Goal: Information Seeking & Learning: Learn about a topic

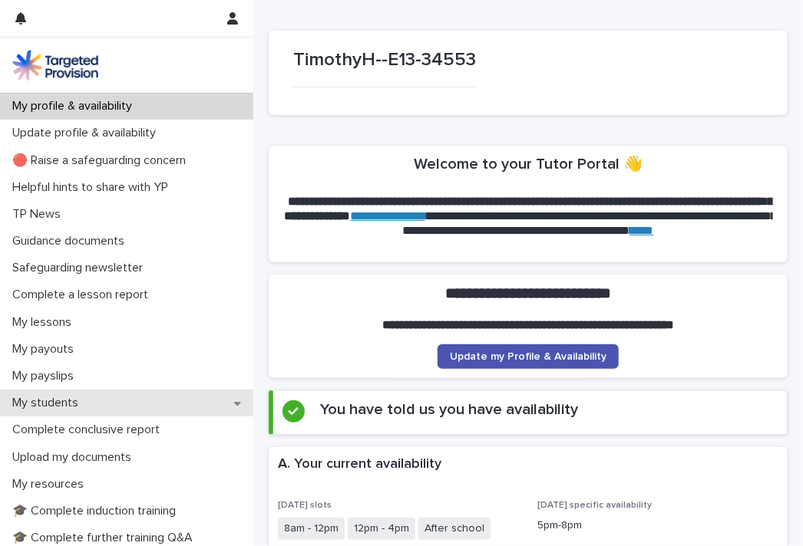
click at [34, 398] on p "My students" at bounding box center [48, 403] width 84 height 15
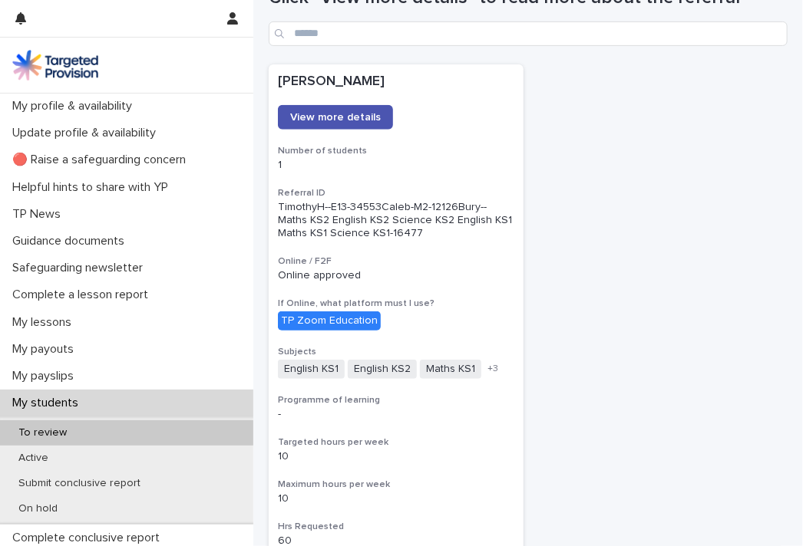
scroll to position [167, 0]
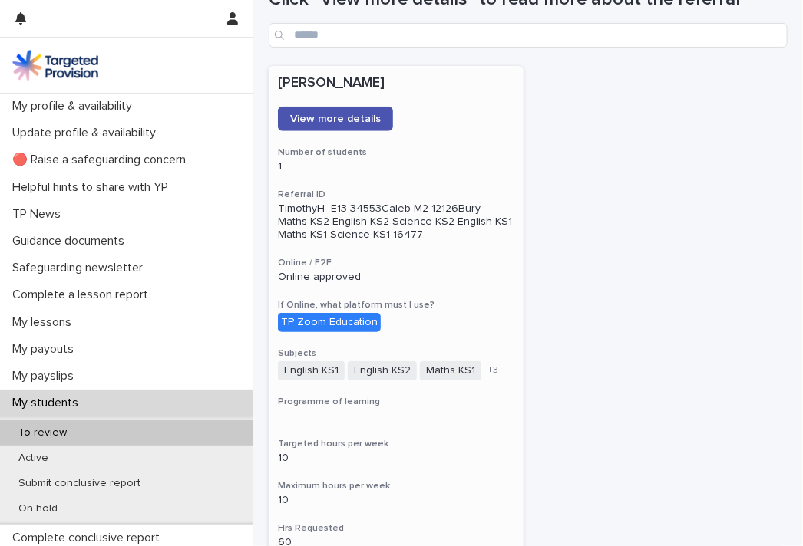
click at [325, 318] on div "TP Zoom Education" at bounding box center [329, 322] width 103 height 19
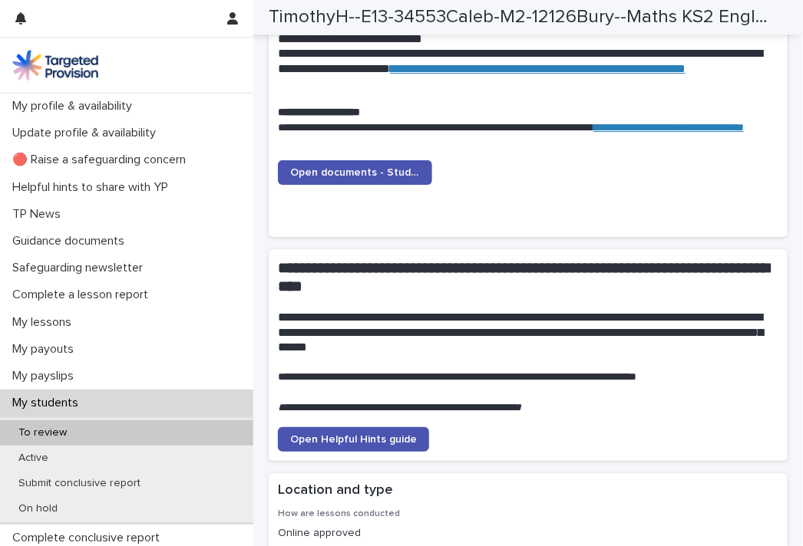
scroll to position [1657, 0]
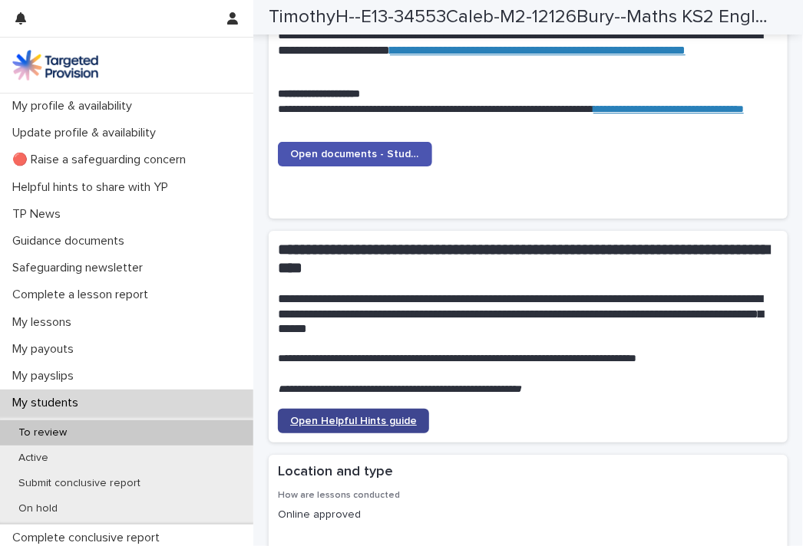
click at [396, 416] on span "Open Helpful Hints guide" at bounding box center [353, 421] width 127 height 11
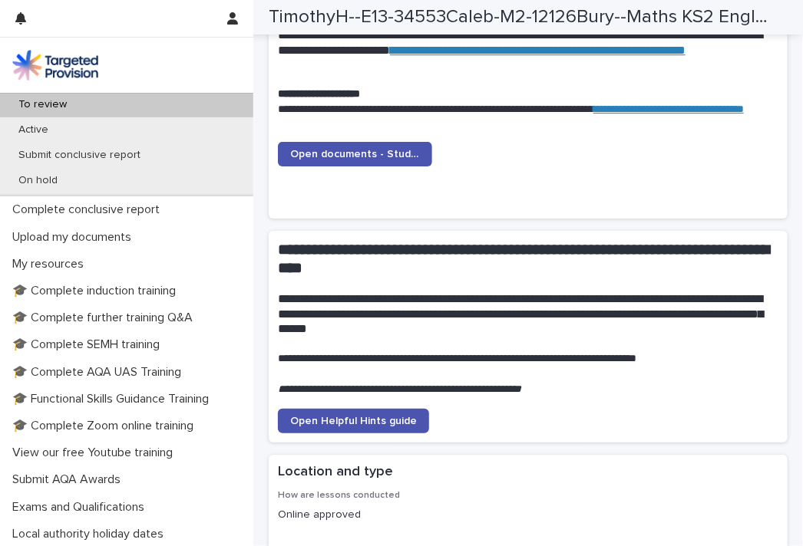
scroll to position [325, 0]
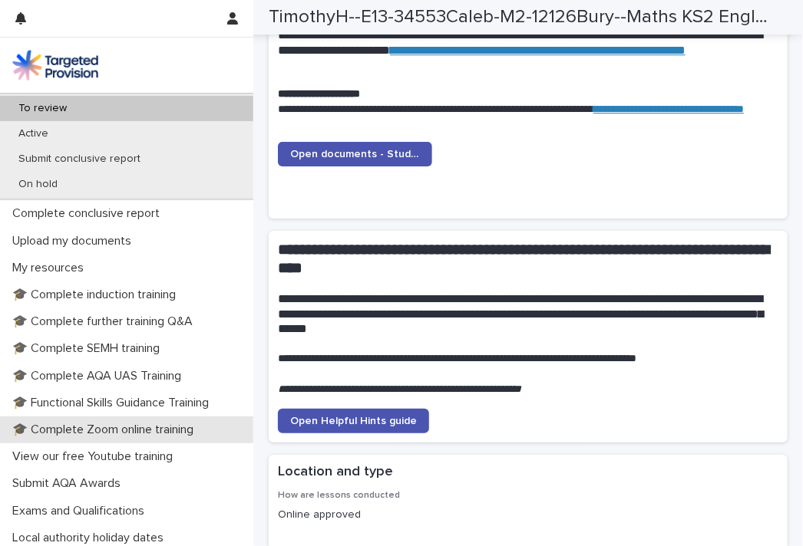
click at [58, 431] on p "🎓 Complete Zoom online training" at bounding box center [105, 430] width 199 height 15
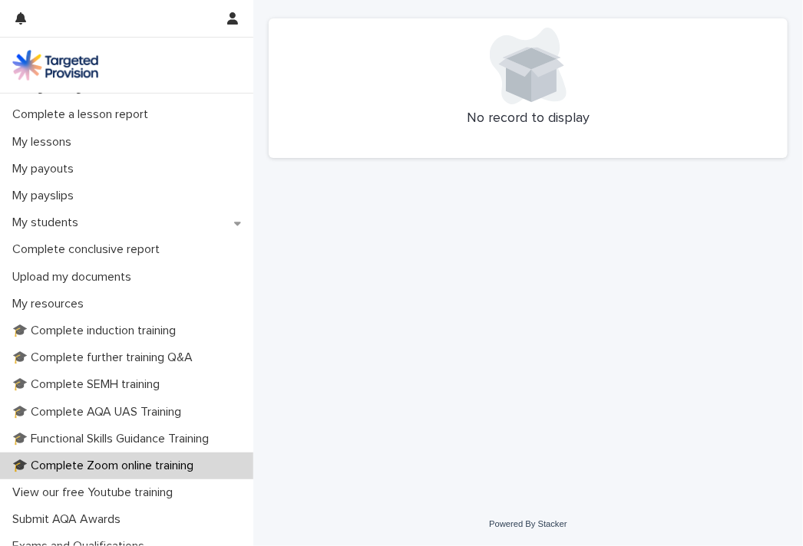
scroll to position [186, 0]
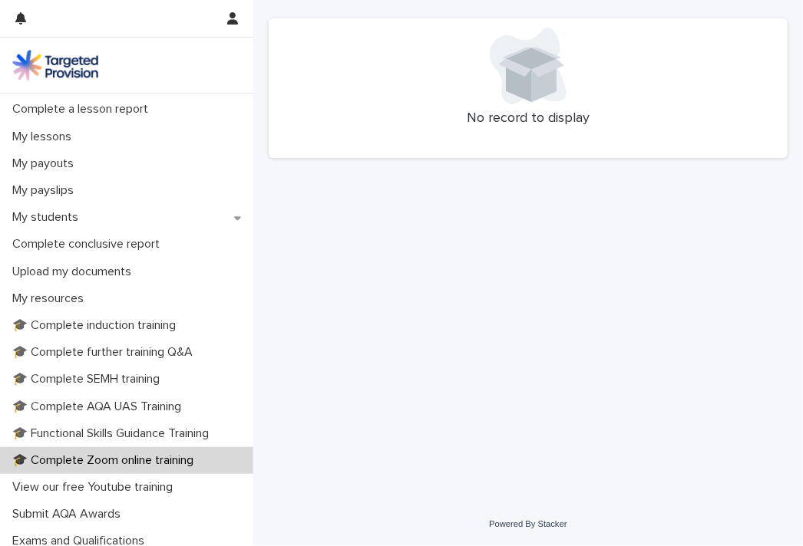
click at [110, 455] on p "🎓 Complete Zoom online training" at bounding box center [105, 460] width 199 height 15
click at [119, 456] on p "🎓 Complete Zoom online training" at bounding box center [105, 460] width 199 height 15
click at [89, 460] on p "🎓 Complete Zoom online training" at bounding box center [105, 460] width 199 height 15
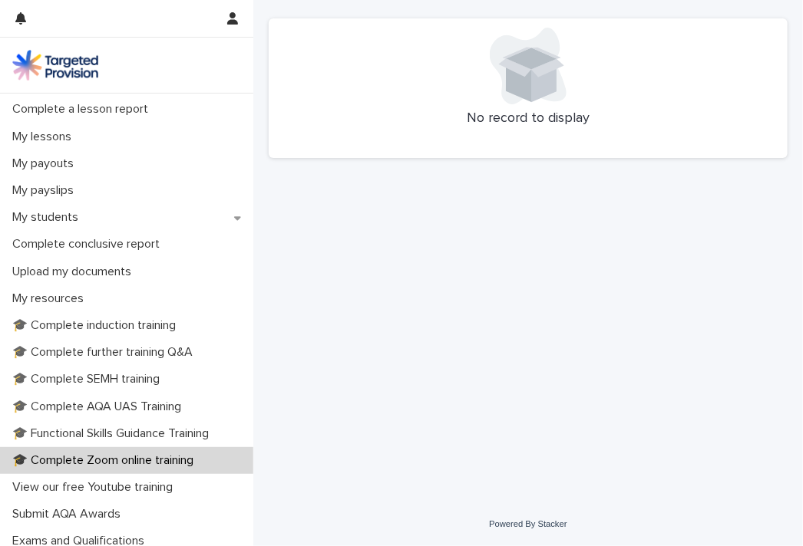
click at [89, 460] on p "🎓 Complete Zoom online training" at bounding box center [105, 460] width 199 height 15
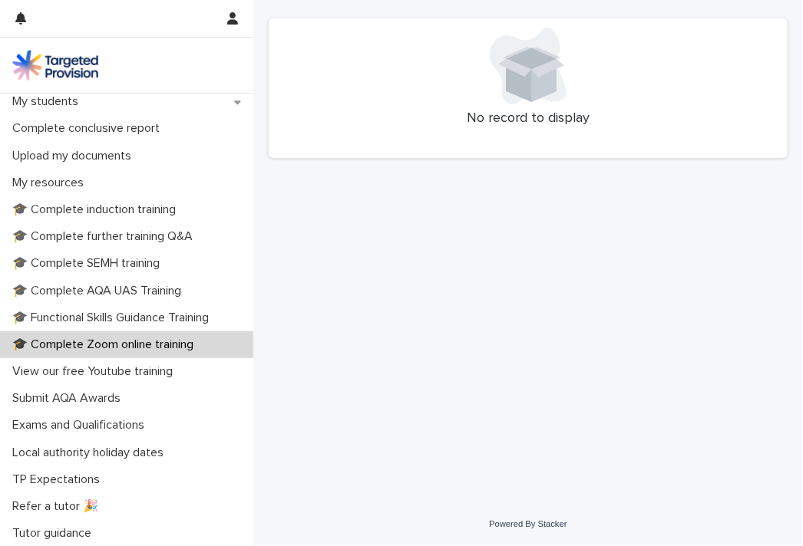
scroll to position [329, 0]
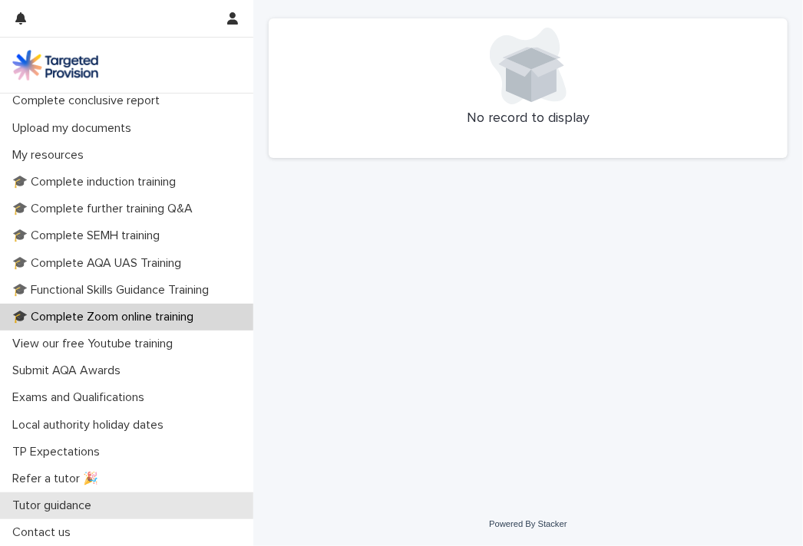
click at [117, 508] on div "Tutor guidance" at bounding box center [126, 506] width 253 height 27
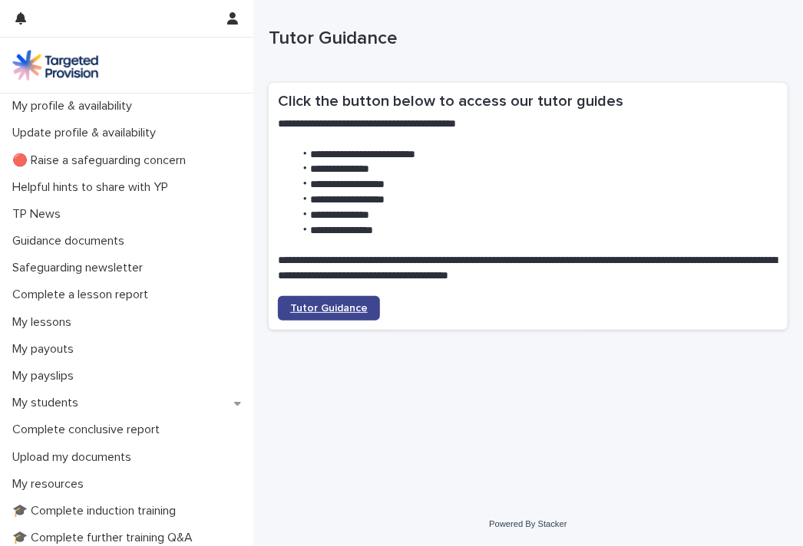
click at [325, 302] on link "Tutor Guidance" at bounding box center [329, 308] width 102 height 25
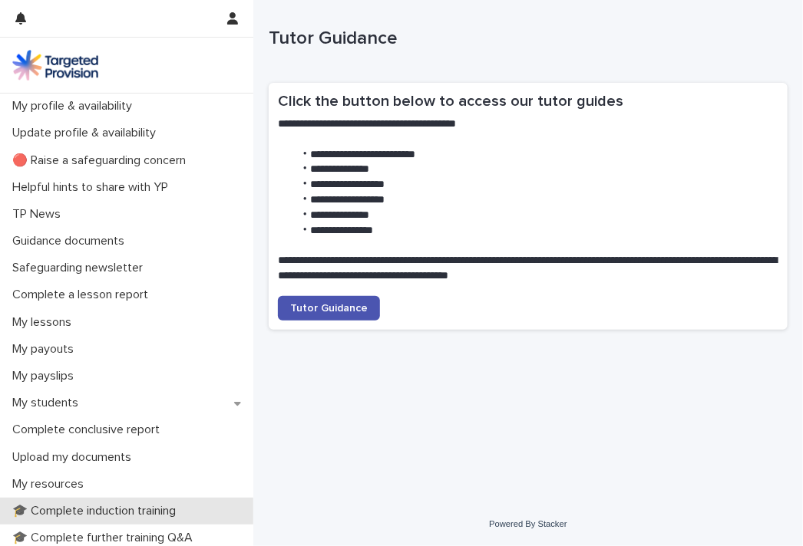
click at [124, 512] on p "🎓 Complete induction training" at bounding box center [97, 511] width 182 height 15
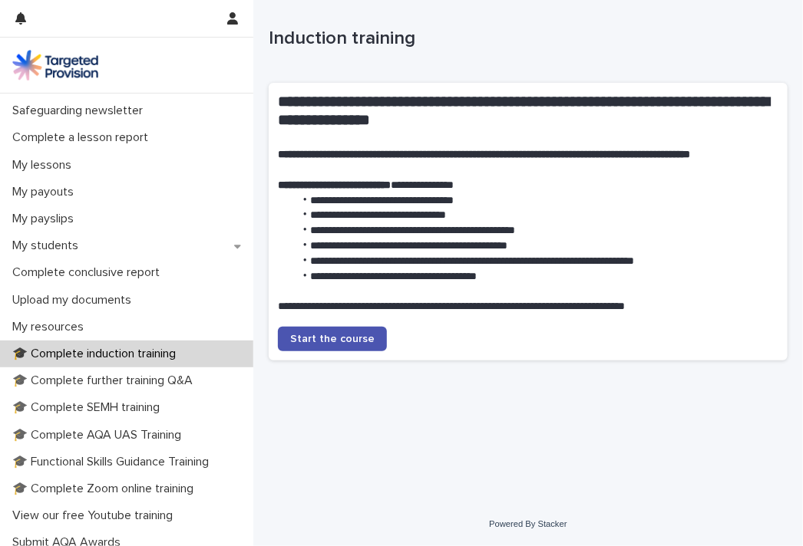
scroll to position [160, 0]
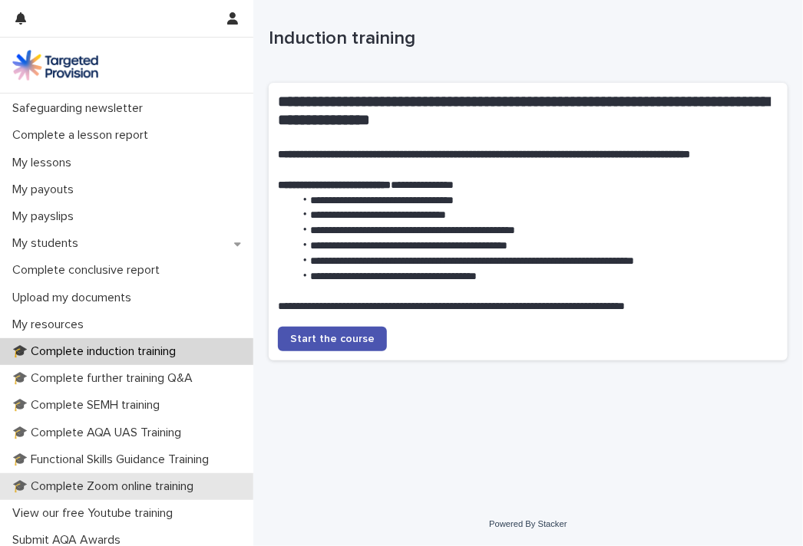
click at [134, 486] on p "🎓 Complete Zoom online training" at bounding box center [105, 487] width 199 height 15
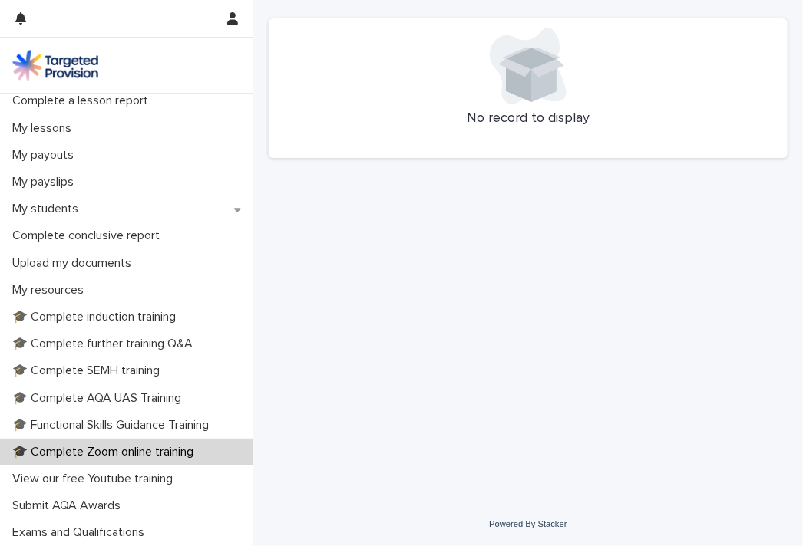
scroll to position [329, 0]
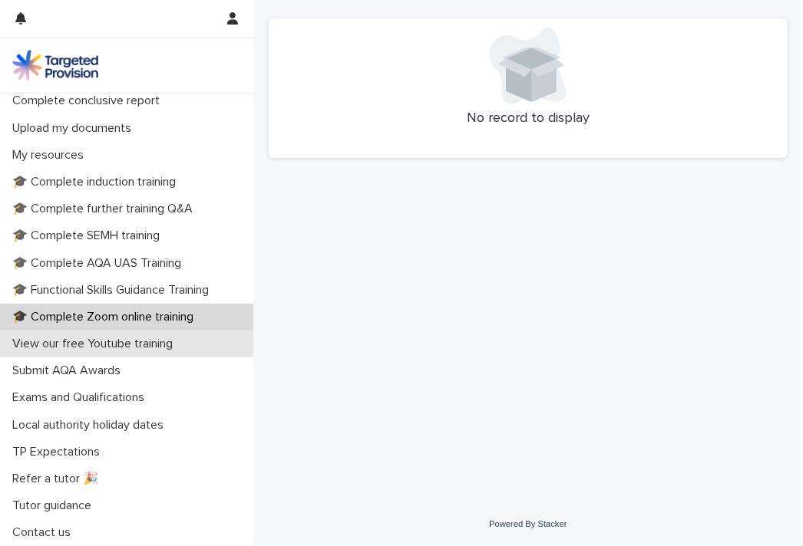
click at [140, 340] on p "View our free Youtube training" at bounding box center [95, 344] width 179 height 15
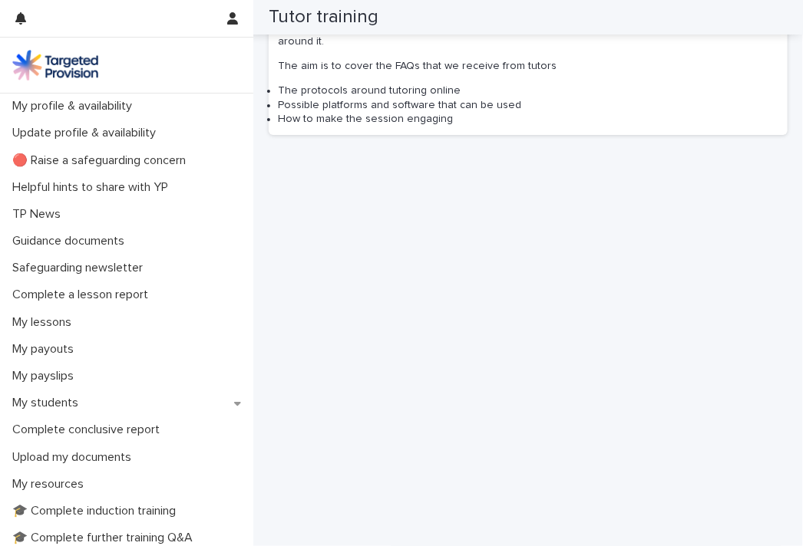
scroll to position [2087, 0]
